Goal: Task Accomplishment & Management: Manage account settings

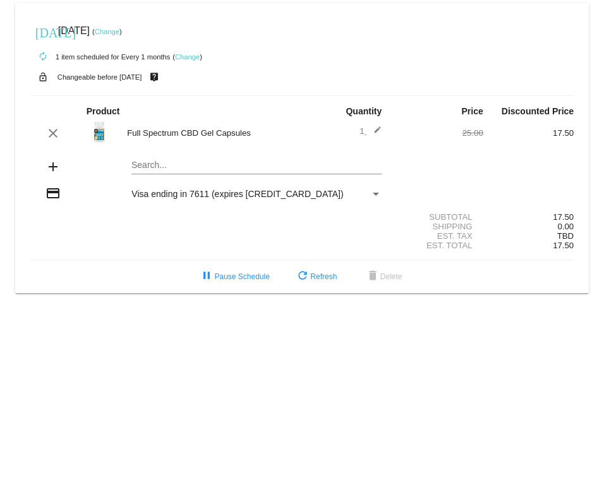
click at [126, 27] on div "[DATE] [DATE] ( Change )" at bounding box center [301, 30] width 543 height 25
click at [119, 32] on link "Change" at bounding box center [107, 32] width 25 height 8
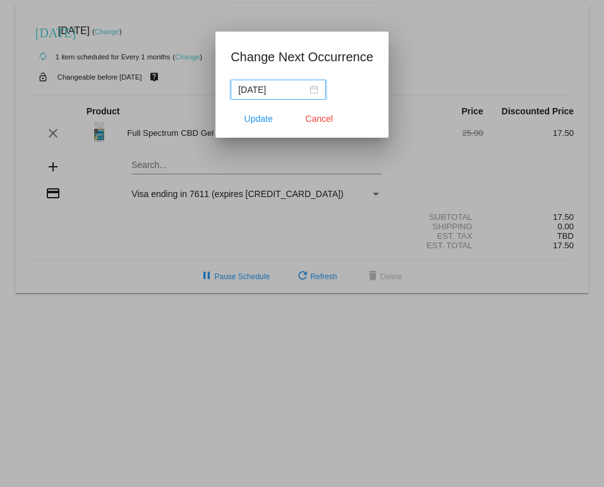
click at [310, 85] on div "[DATE]" at bounding box center [278, 90] width 80 height 14
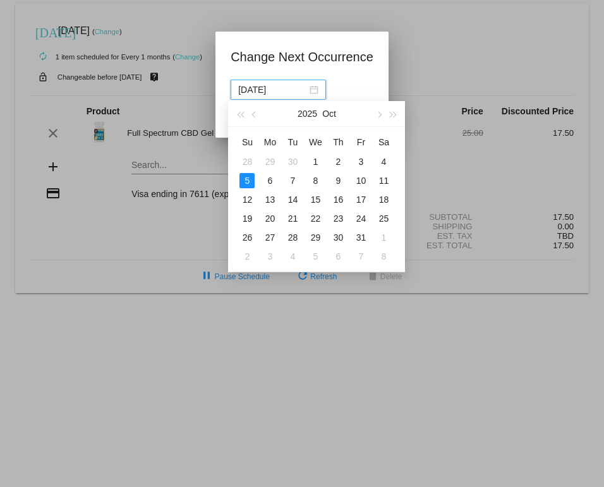
click at [246, 104] on button "button" at bounding box center [240, 113] width 14 height 25
click at [257, 107] on button "button" at bounding box center [255, 113] width 14 height 25
click at [383, 116] on button "button" at bounding box center [379, 113] width 14 height 25
click at [399, 112] on button "button" at bounding box center [393, 113] width 14 height 25
click at [256, 113] on span "button" at bounding box center [254, 115] width 6 height 6
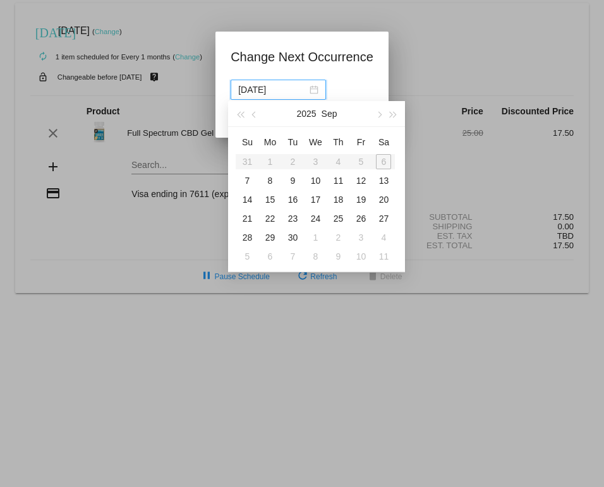
click at [258, 112] on button "button" at bounding box center [255, 113] width 14 height 25
click at [379, 114] on span "button" at bounding box center [379, 115] width 6 height 6
click at [272, 235] on div "29" at bounding box center [269, 237] width 15 height 15
type input "[DATE]"
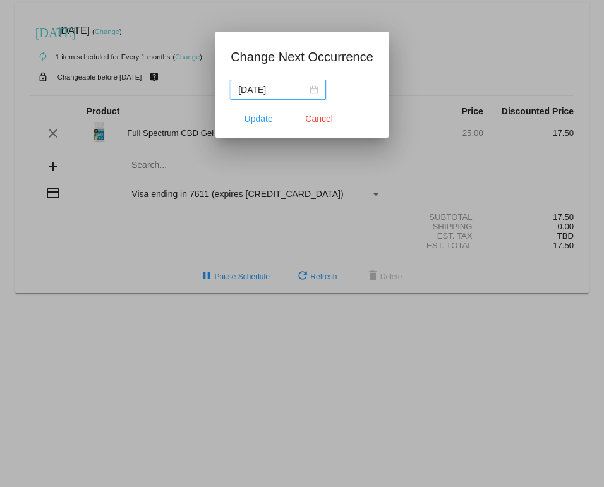
click at [266, 119] on span "Update" at bounding box center [258, 119] width 28 height 10
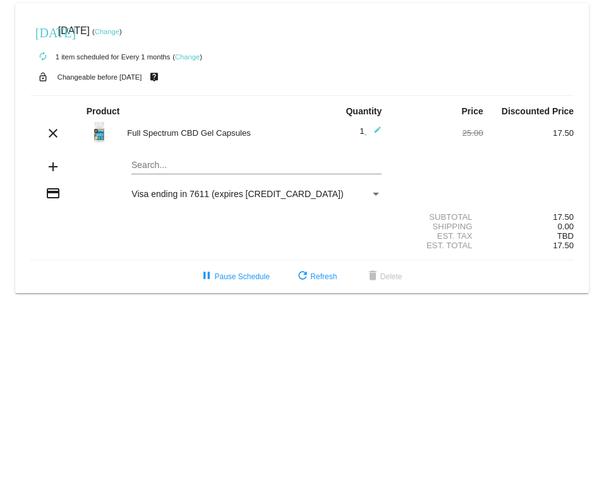
click at [320, 288] on button "refresh Refresh" at bounding box center [316, 276] width 62 height 23
